Goal: Transaction & Acquisition: Obtain resource

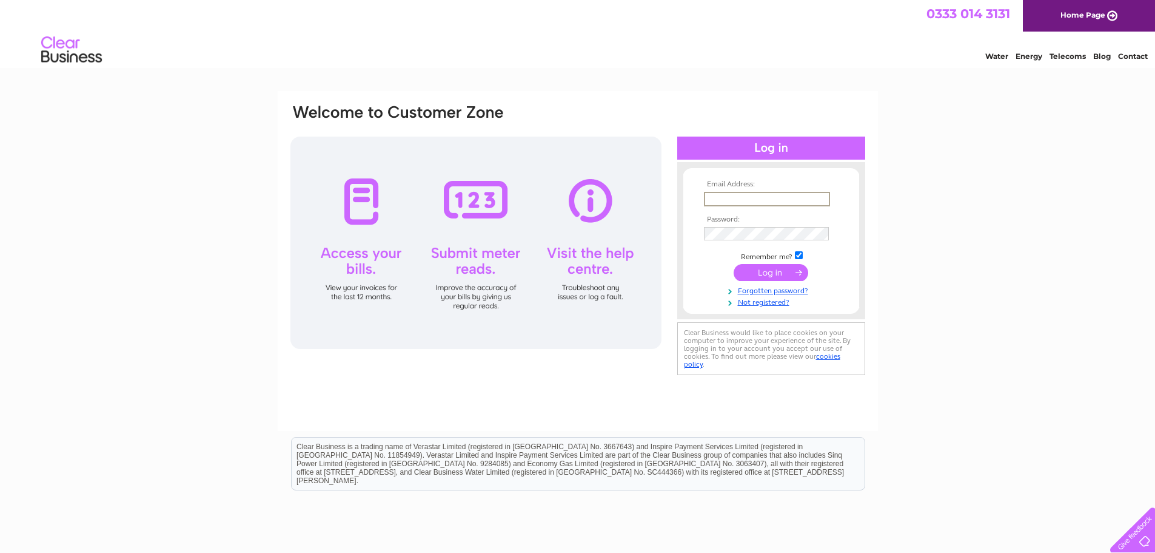
click at [742, 195] on input "text" at bounding box center [767, 199] width 126 height 15
type input "clairewright@smailesgoldie.co.uk"
click at [734, 264] on input "submit" at bounding box center [771, 272] width 75 height 17
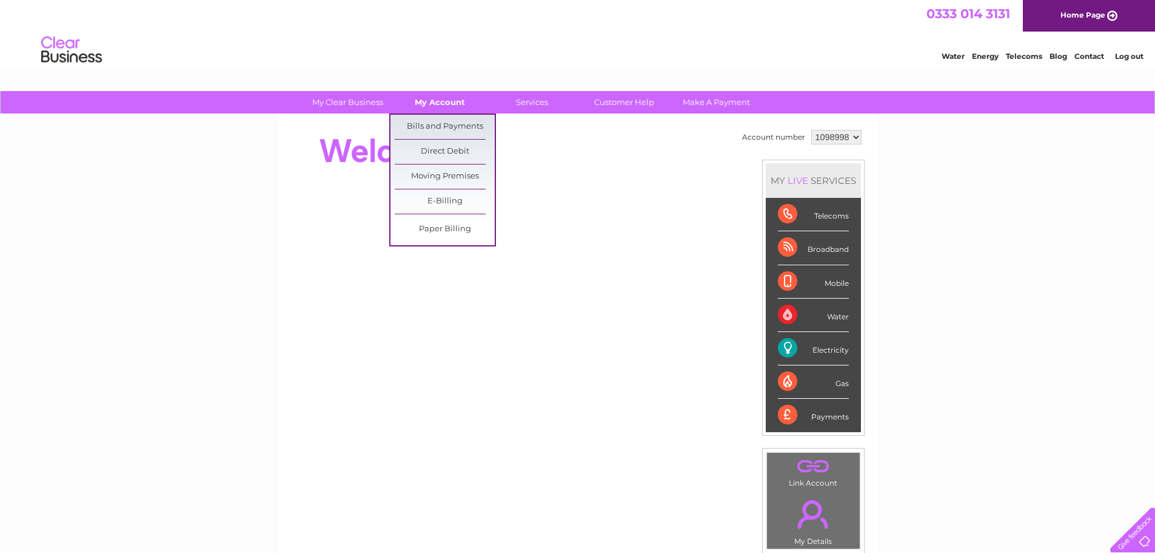
click at [449, 101] on link "My Account" at bounding box center [440, 102] width 100 height 22
click at [450, 124] on link "Bills and Payments" at bounding box center [445, 127] width 100 height 24
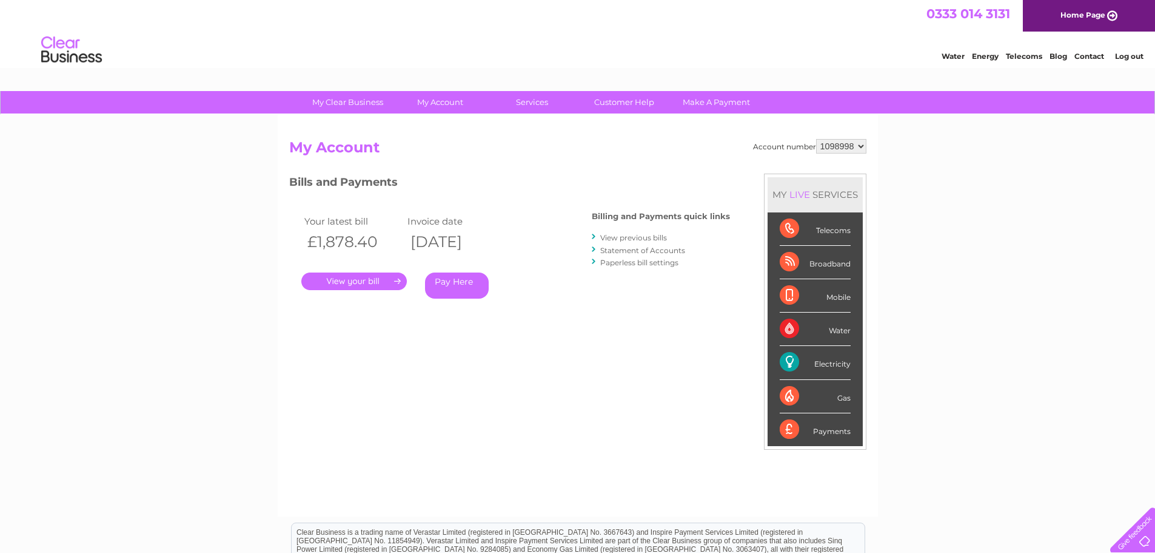
click at [357, 275] on link "." at bounding box center [354, 281] width 106 height 18
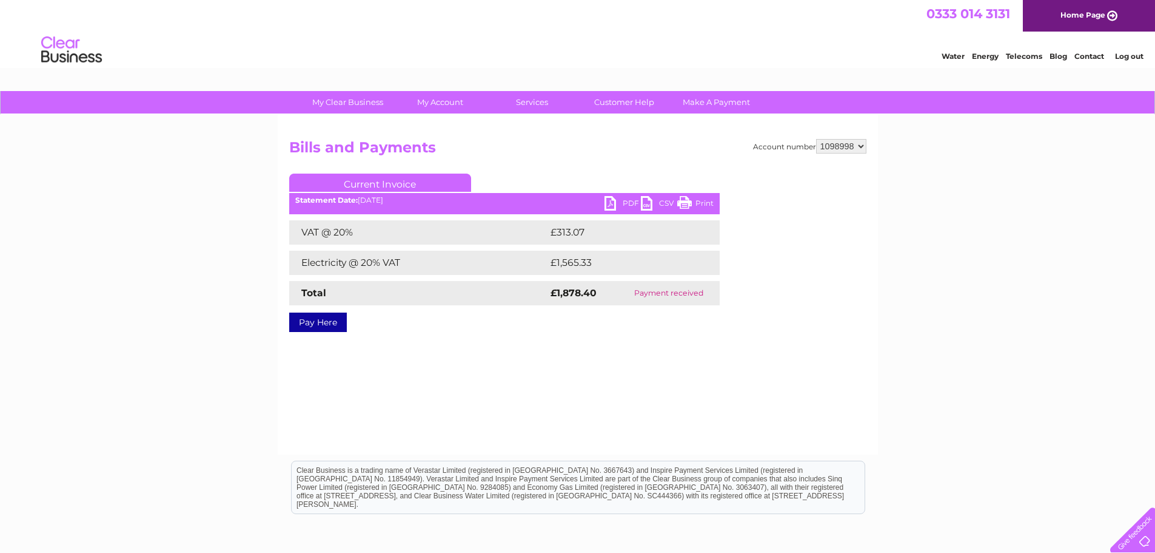
click at [611, 203] on link "PDF" at bounding box center [623, 205] width 36 height 18
click at [861, 144] on select "1098998 1099005 1099038" at bounding box center [841, 146] width 50 height 15
select select "1099005"
click at [816, 139] on select "1098998 1099005 1099038" at bounding box center [841, 146] width 50 height 15
click at [863, 146] on select "1098998 1099005 1099038" at bounding box center [841, 146] width 50 height 15
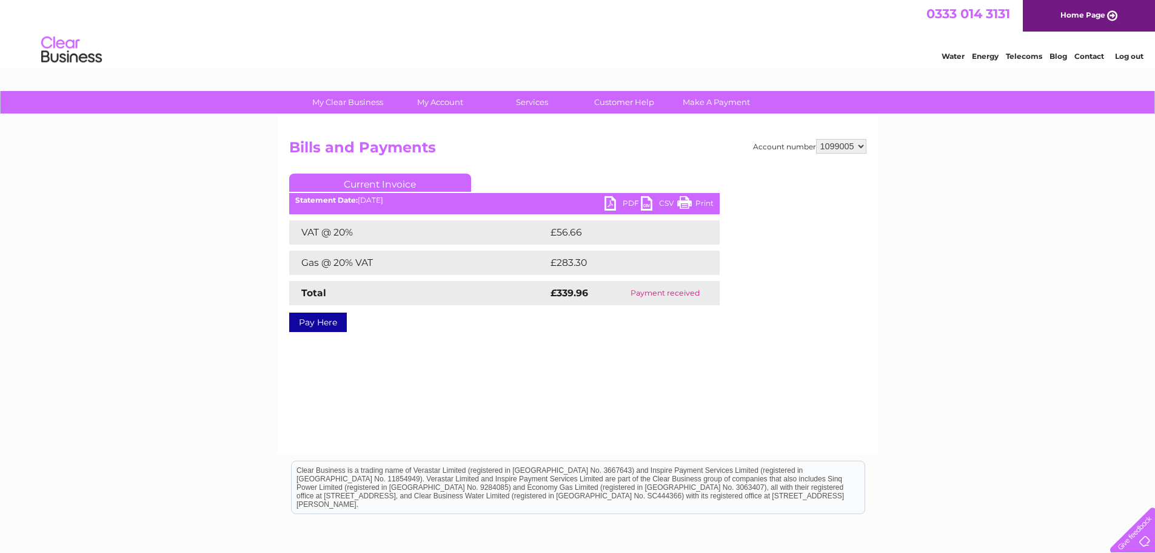
select select "1099038"
click at [816, 139] on select "1098998 1099005 1099038" at bounding box center [841, 146] width 50 height 15
click at [613, 202] on link "PDF" at bounding box center [623, 205] width 36 height 18
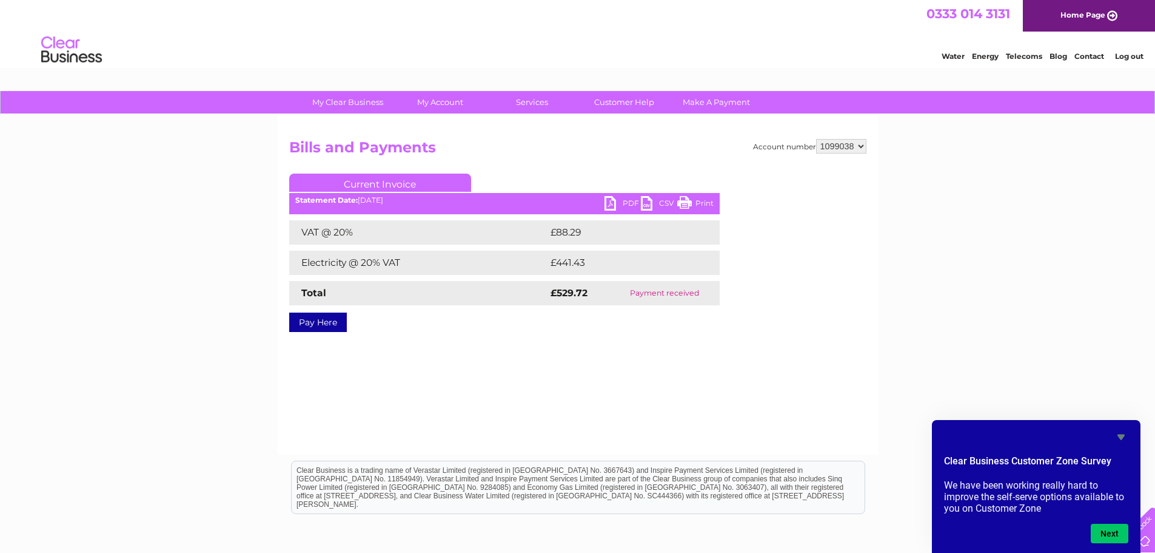
click at [1134, 56] on link "Log out" at bounding box center [1129, 56] width 29 height 9
